Goal: Obtain resource: Download file/media

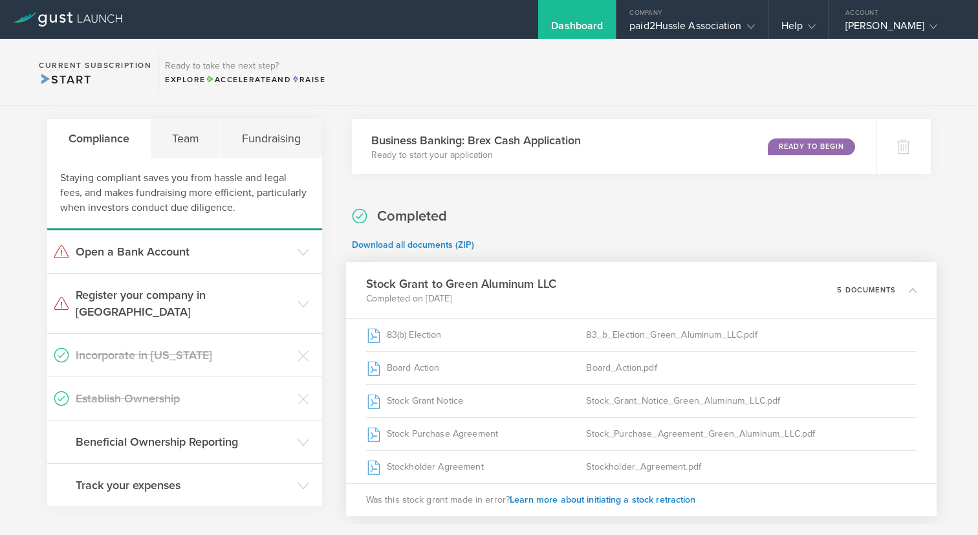
scroll to position [239, 0]
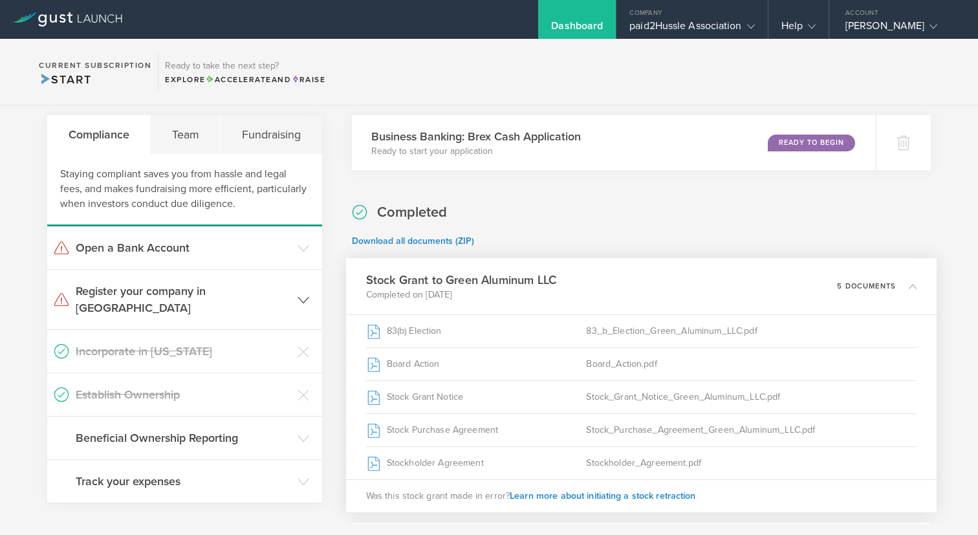
click at [270, 295] on h3 "Register your company in [GEOGRAPHIC_DATA]" at bounding box center [183, 300] width 215 height 34
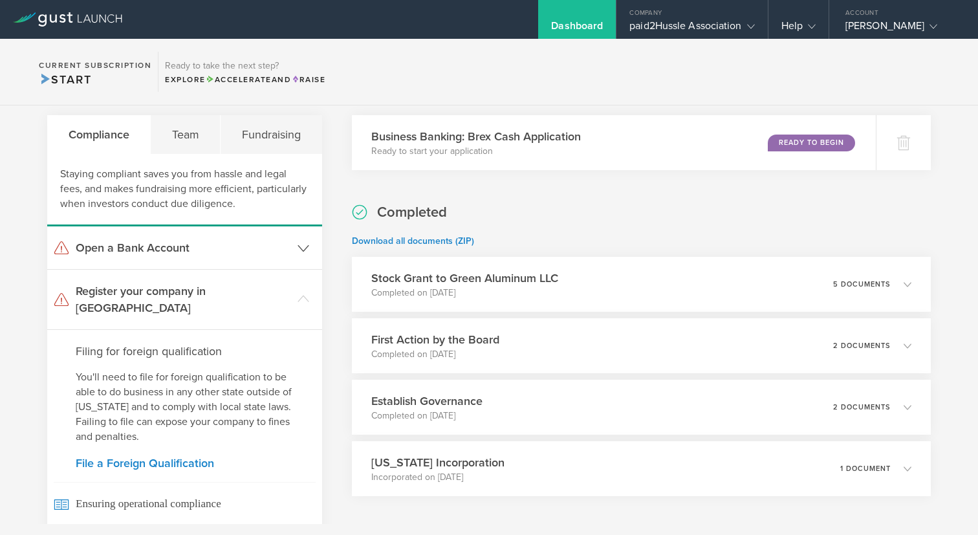
click at [298, 252] on icon at bounding box center [304, 249] width 12 height 12
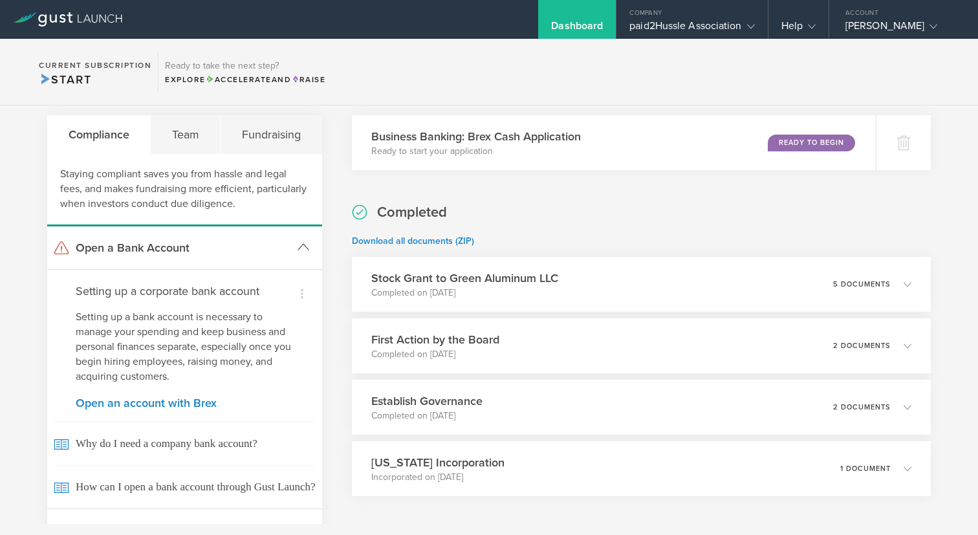
click at [298, 252] on icon at bounding box center [304, 247] width 12 height 12
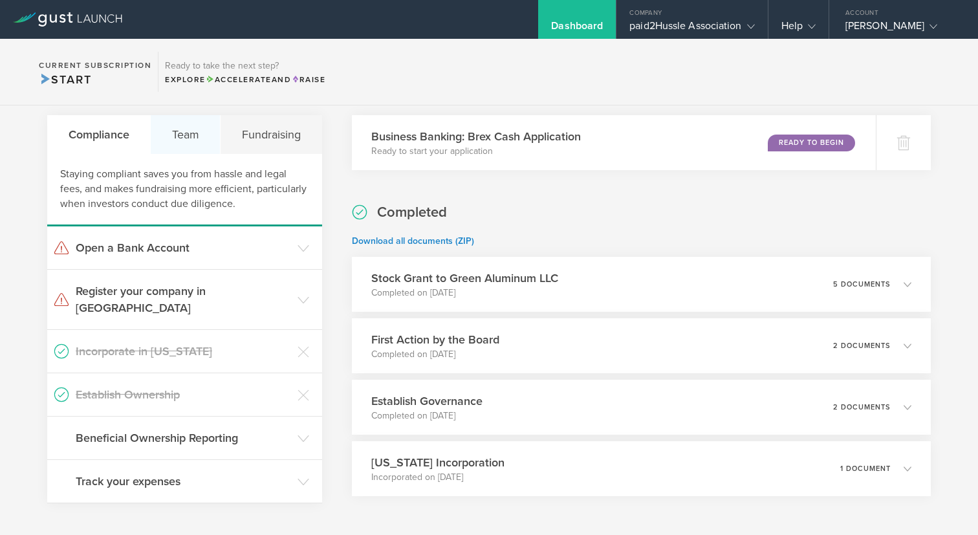
click at [193, 134] on div "Team" at bounding box center [186, 134] width 70 height 39
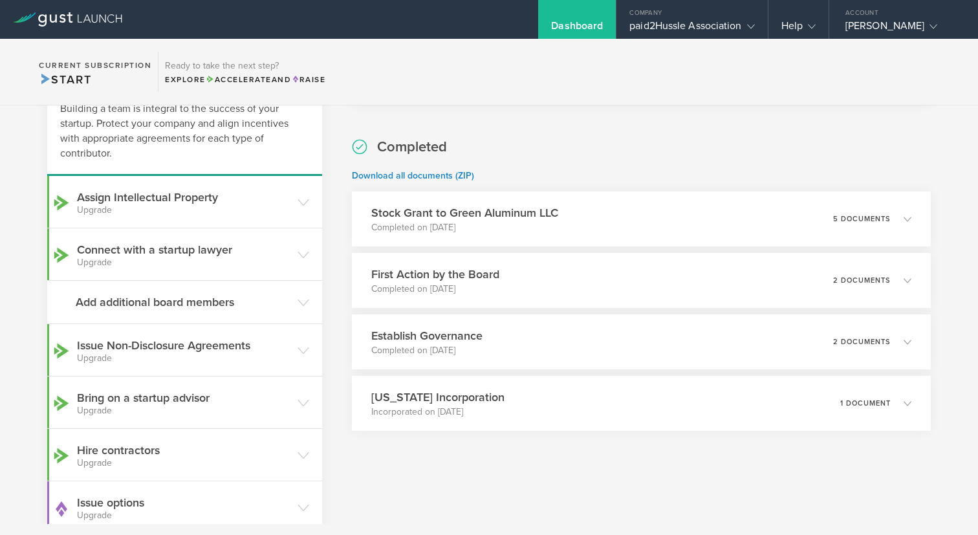
scroll to position [310, 0]
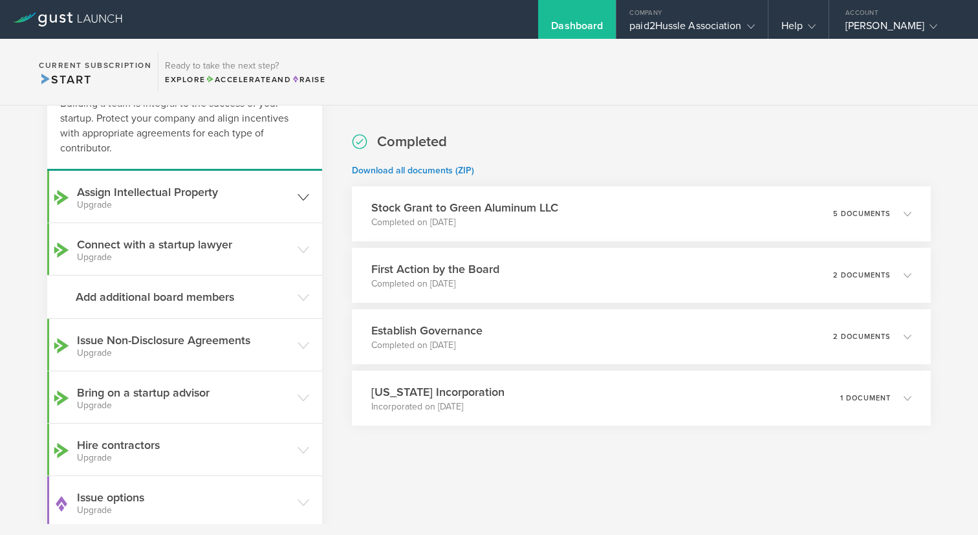
click at [287, 193] on h3 "Assign Intellectual Property Upgrade" at bounding box center [184, 197] width 214 height 26
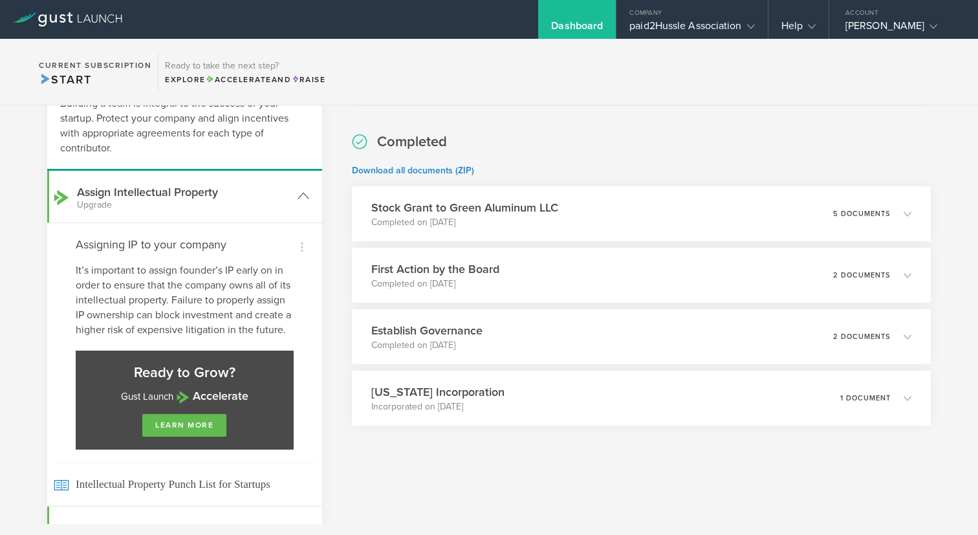
click at [287, 193] on h3 "Assign Intellectual Property Upgrade" at bounding box center [184, 197] width 214 height 26
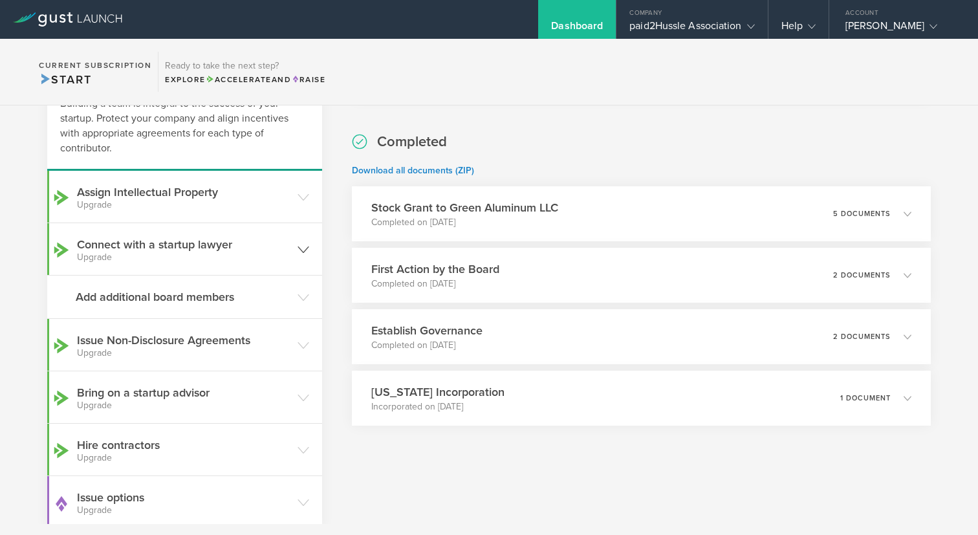
click at [304, 246] on icon at bounding box center [304, 250] width 12 height 12
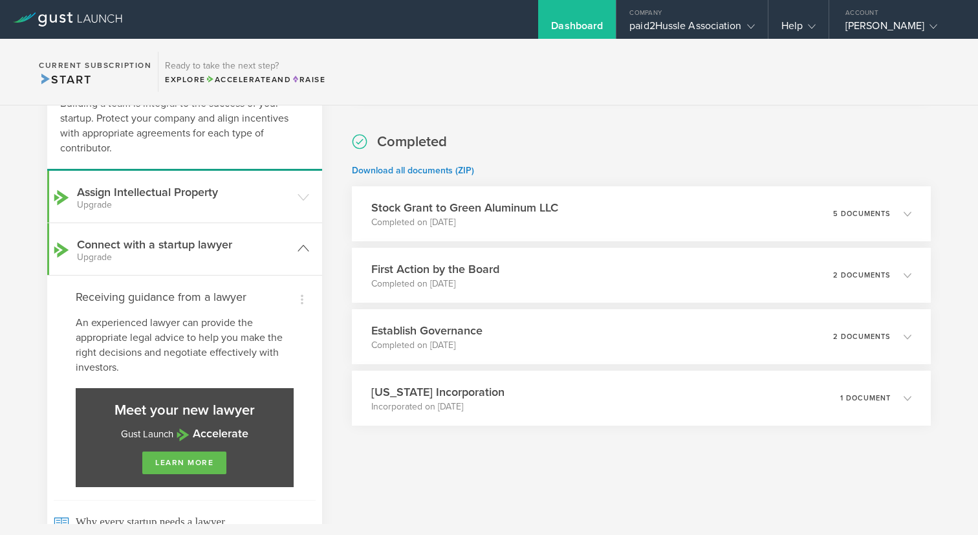
click at [304, 246] on icon at bounding box center [304, 249] width 12 height 12
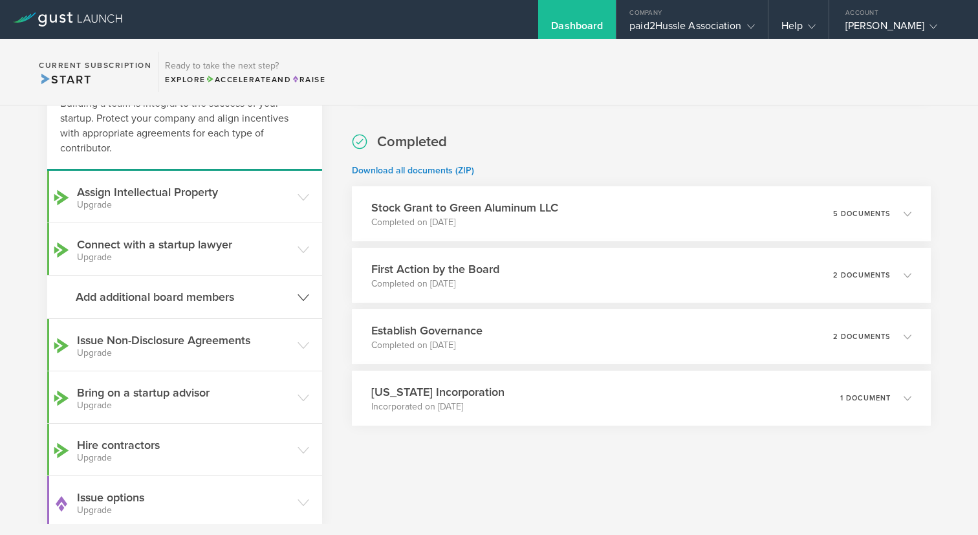
click at [298, 295] on icon at bounding box center [304, 298] width 12 height 12
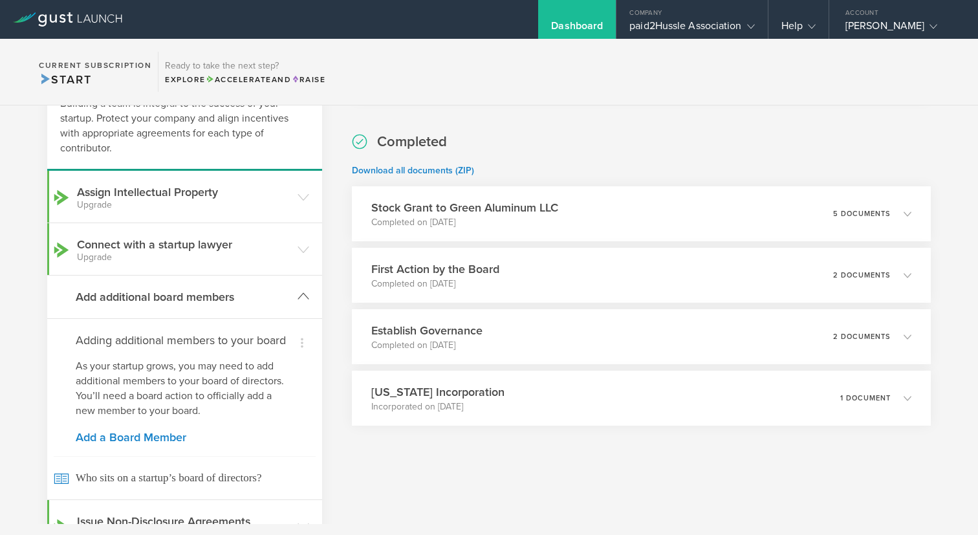
click at [298, 295] on icon at bounding box center [304, 297] width 12 height 12
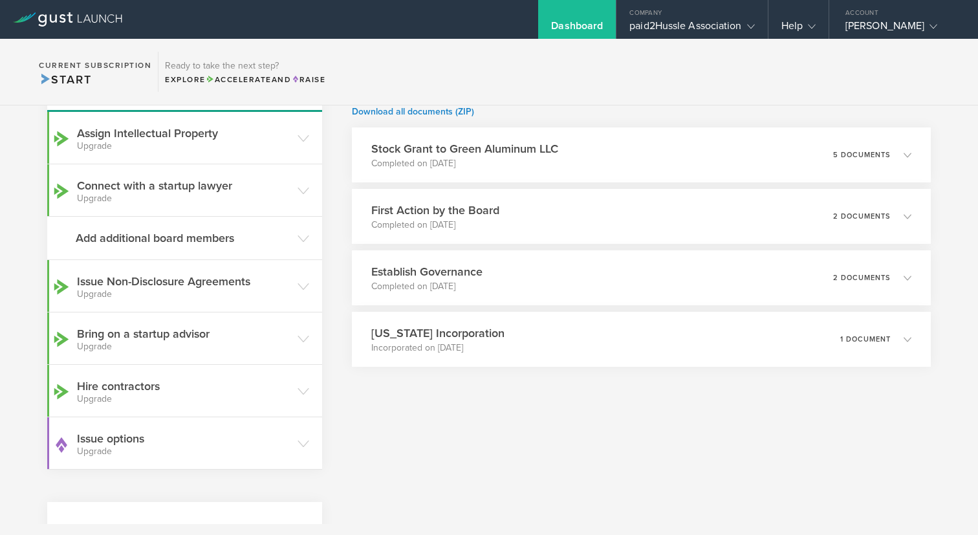
scroll to position [372, 0]
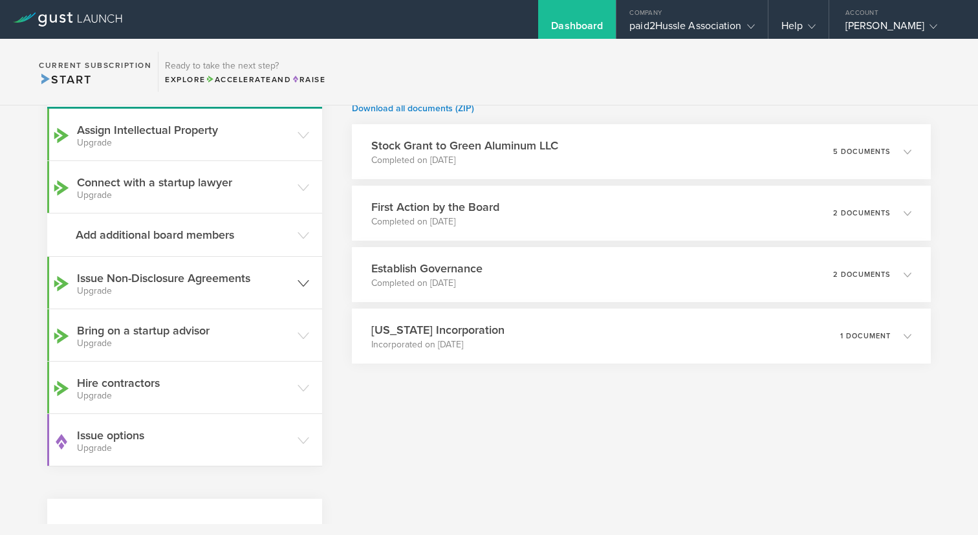
click at [276, 272] on h3 "Issue Non-Disclosure Agreements Upgrade" at bounding box center [184, 283] width 214 height 26
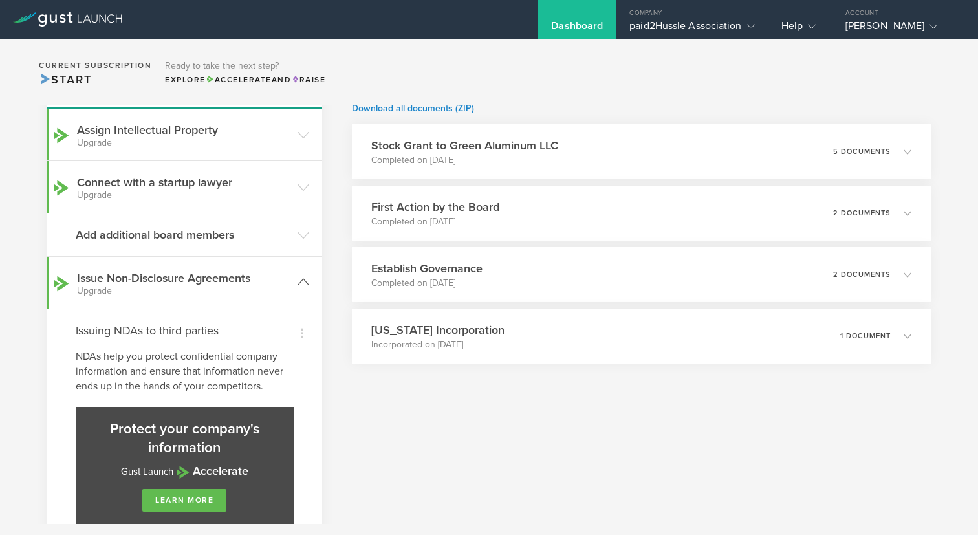
click at [276, 272] on h3 "Issue Non-Disclosure Agreements Upgrade" at bounding box center [184, 283] width 214 height 26
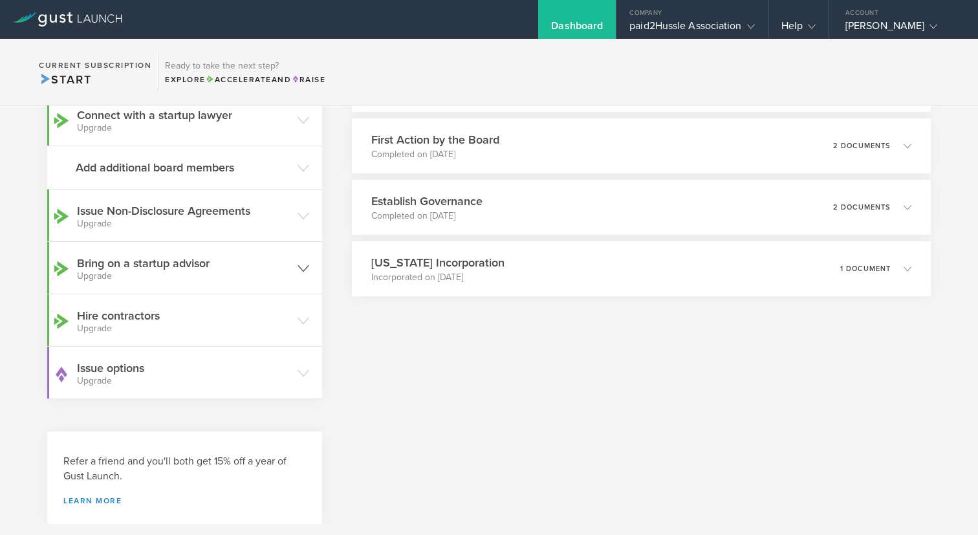
scroll to position [448, 0]
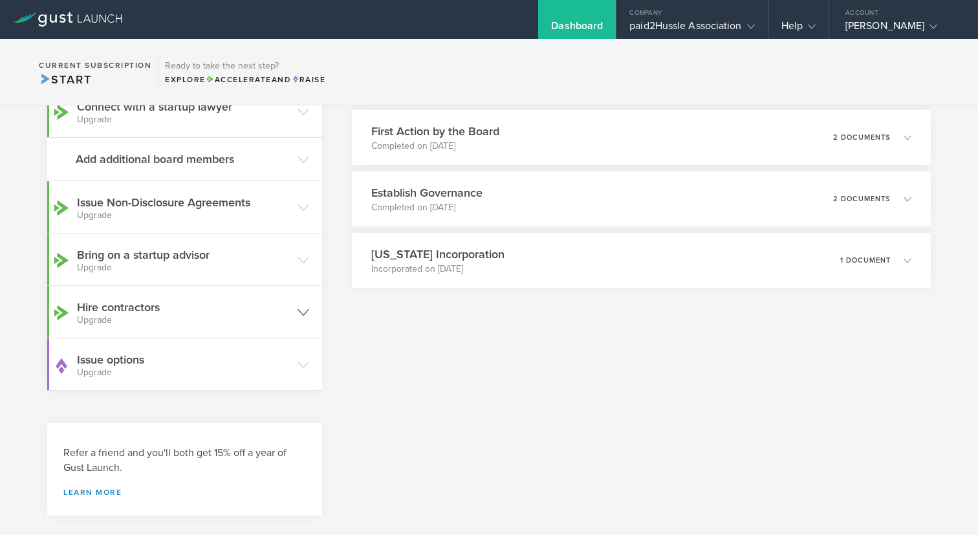
click at [298, 311] on icon at bounding box center [304, 313] width 12 height 12
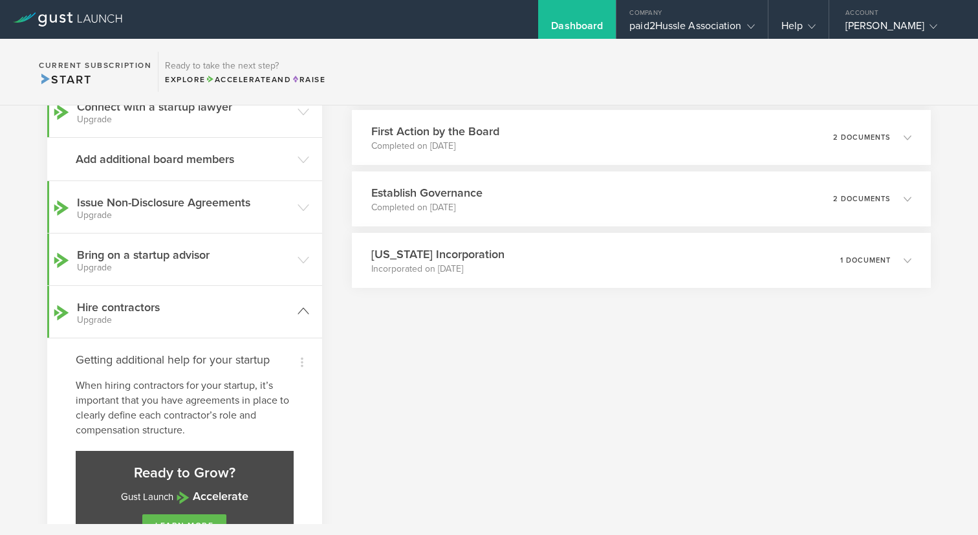
click at [298, 311] on polyline at bounding box center [303, 312] width 10 height 6
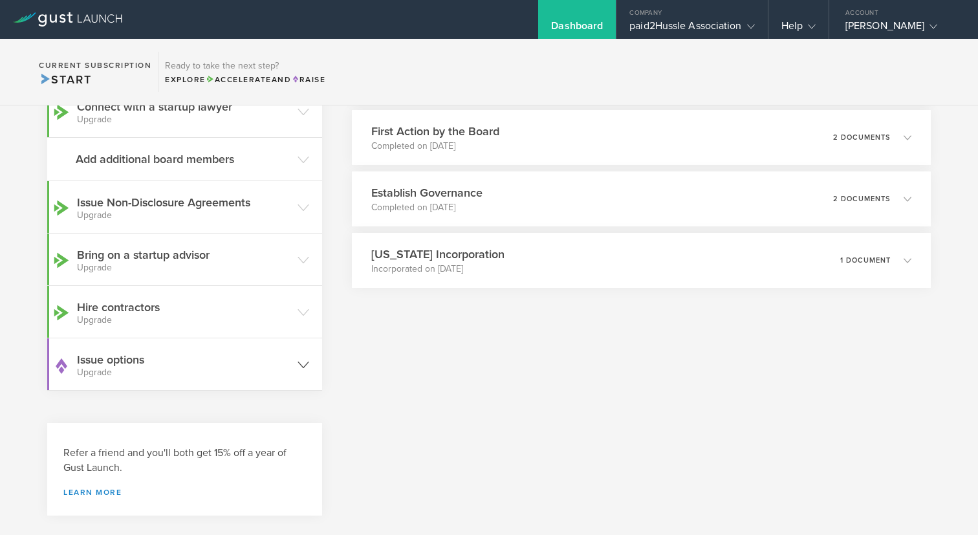
click at [278, 355] on h3 "Issue options Upgrade" at bounding box center [184, 364] width 214 height 26
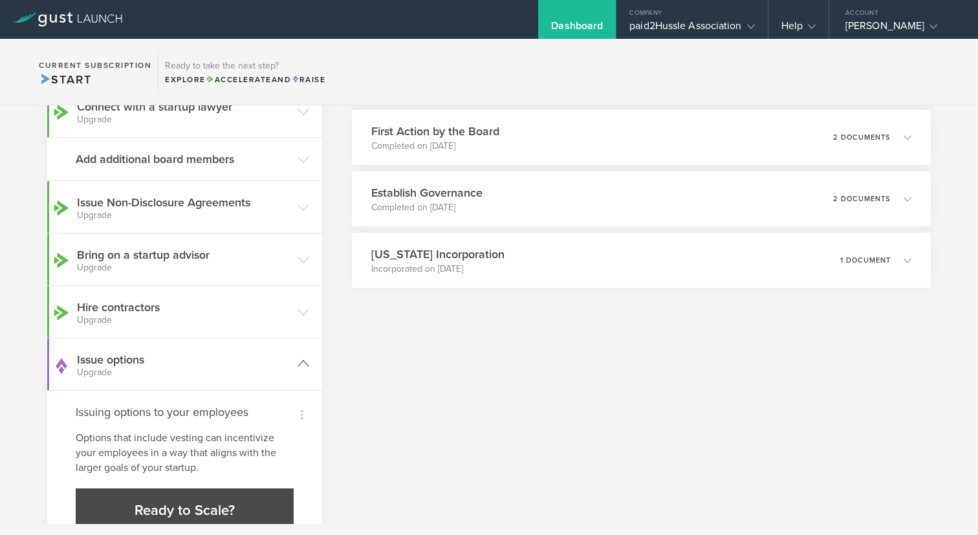
click at [278, 355] on h3 "Issue options Upgrade" at bounding box center [184, 364] width 214 height 26
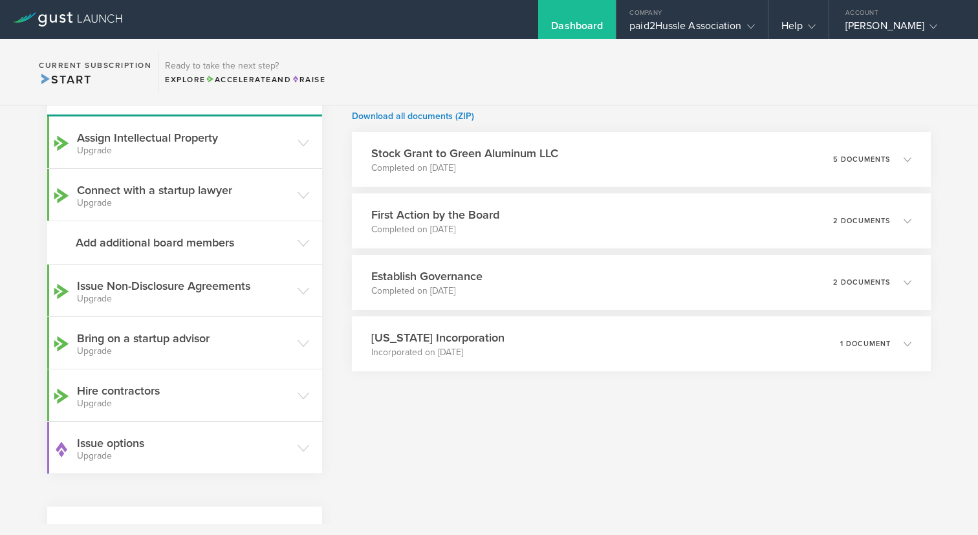
scroll to position [331, 0]
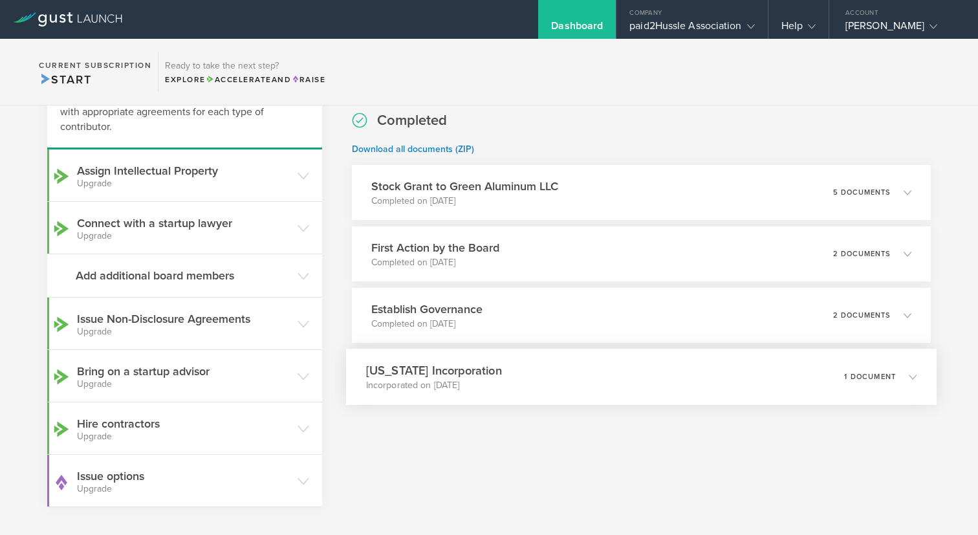
click at [571, 375] on div "[US_STATE] Incorporation Incorporated on [DATE] 1 document" at bounding box center [641, 377] width 591 height 56
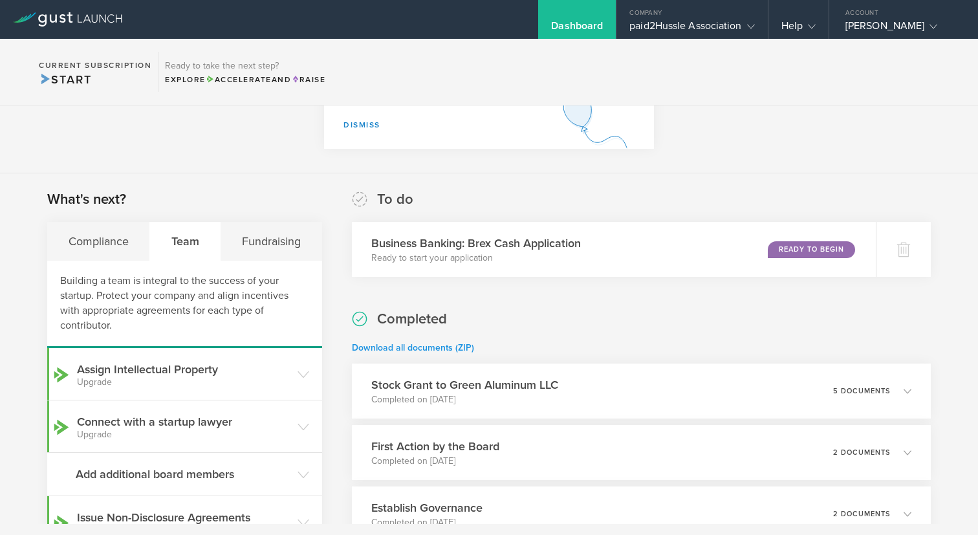
scroll to position [138, 0]
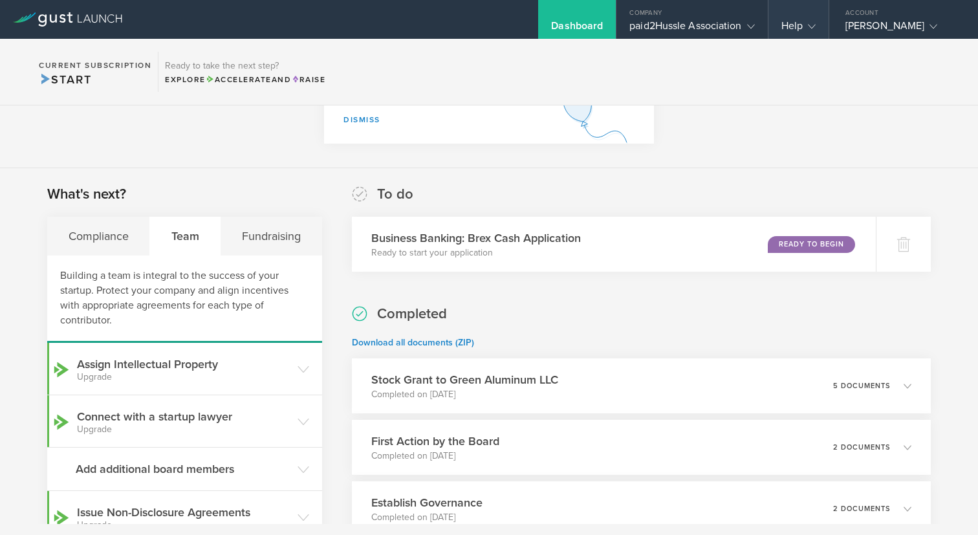
click at [803, 31] on gust-icon at bounding box center [809, 25] width 13 height 13
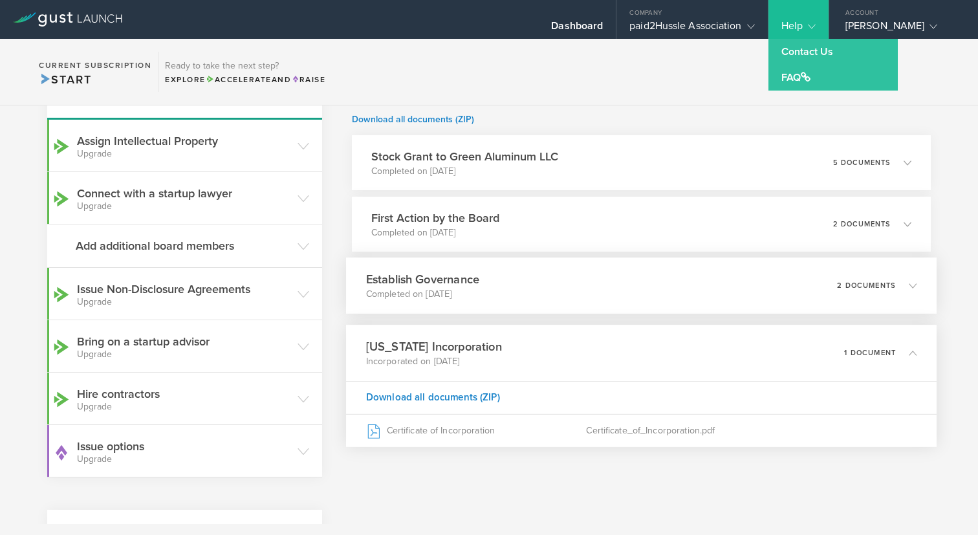
scroll to position [366, 0]
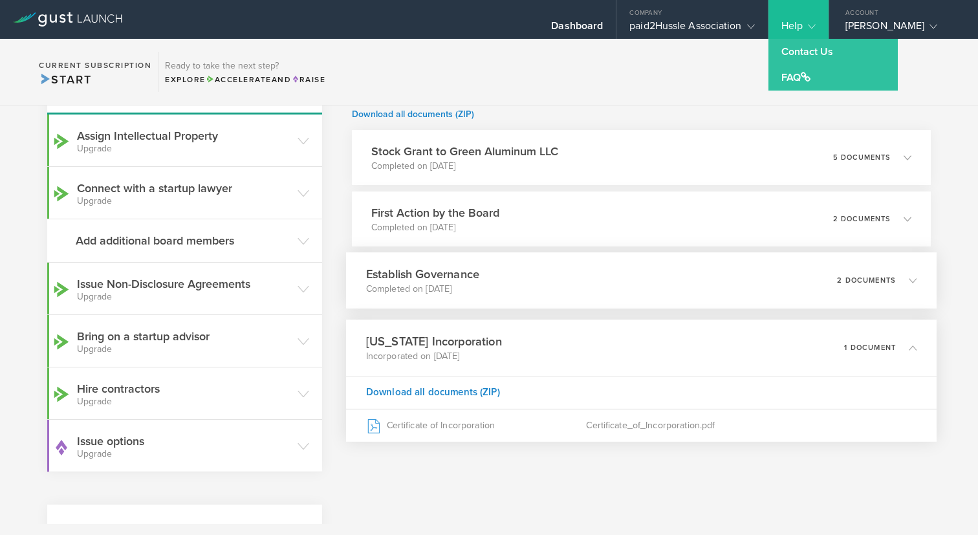
click at [871, 281] on p "2 documents" at bounding box center [866, 280] width 59 height 7
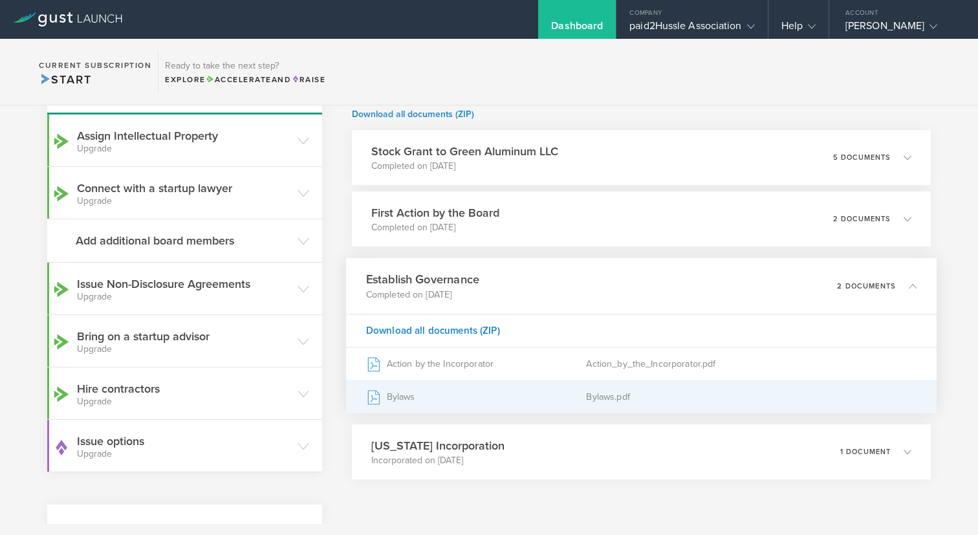
click at [501, 398] on div "Bylaws" at bounding box center [476, 396] width 221 height 32
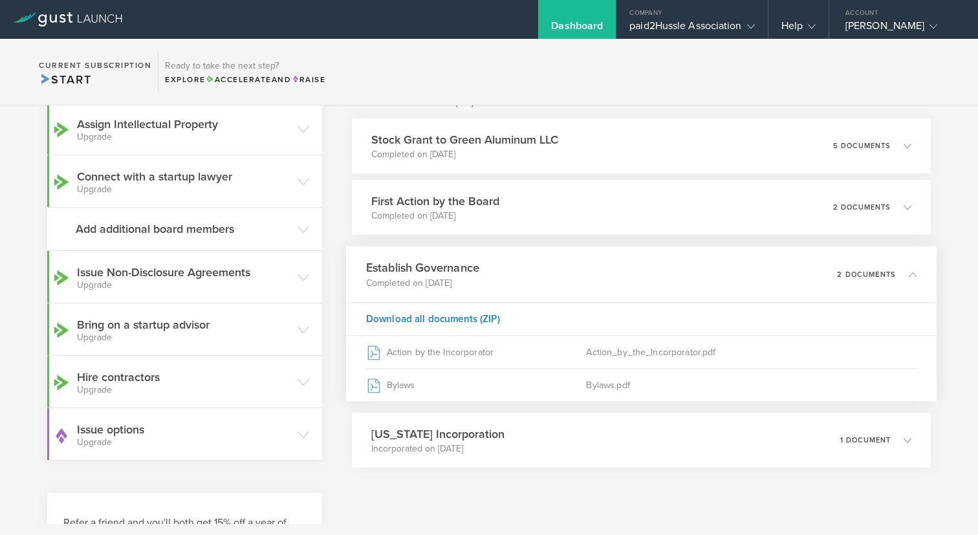
scroll to position [380, 0]
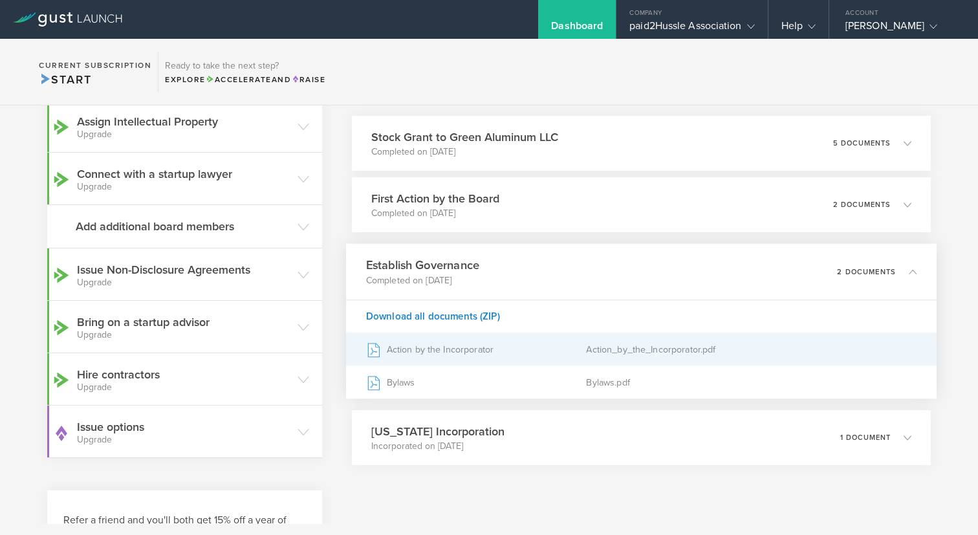
click at [496, 355] on div "Action by the Incorporator" at bounding box center [476, 349] width 221 height 32
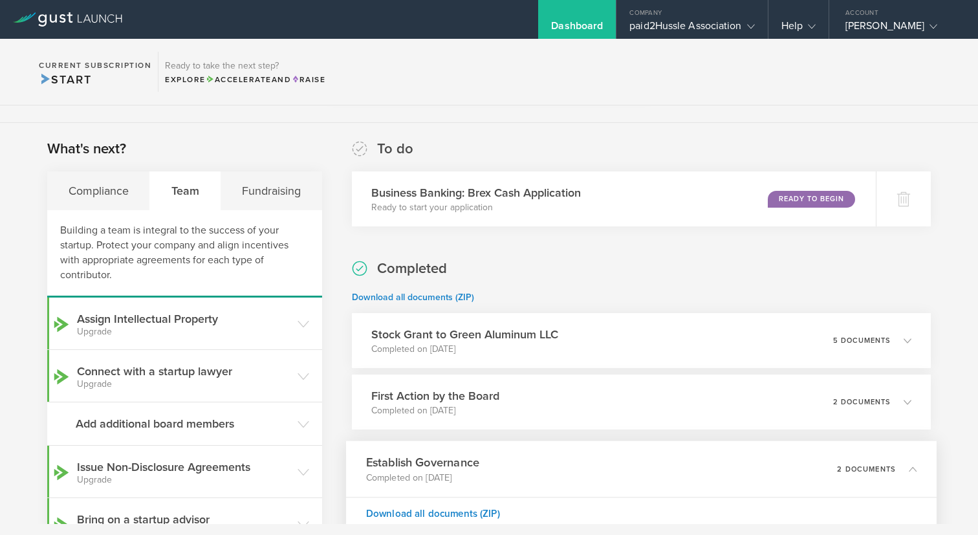
scroll to position [0, 0]
